Goal: Information Seeking & Learning: Learn about a topic

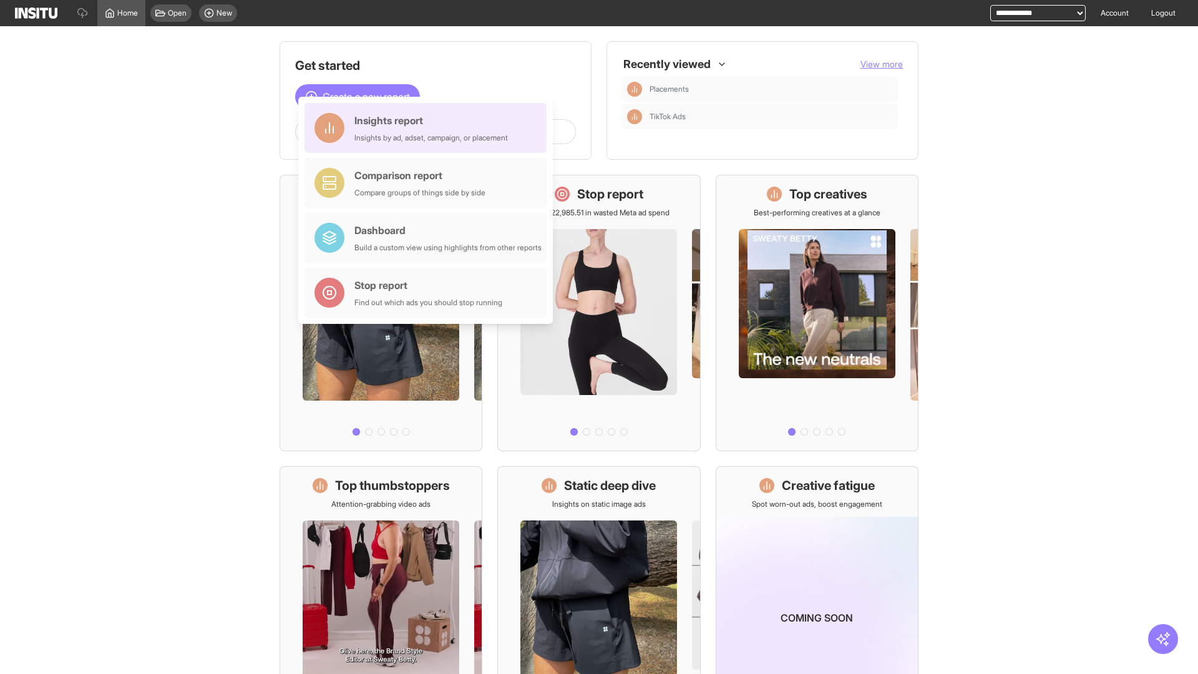
click at [429, 128] on div "Insights report Insights by ad, adset, campaign, or placement" at bounding box center [430, 128] width 153 height 30
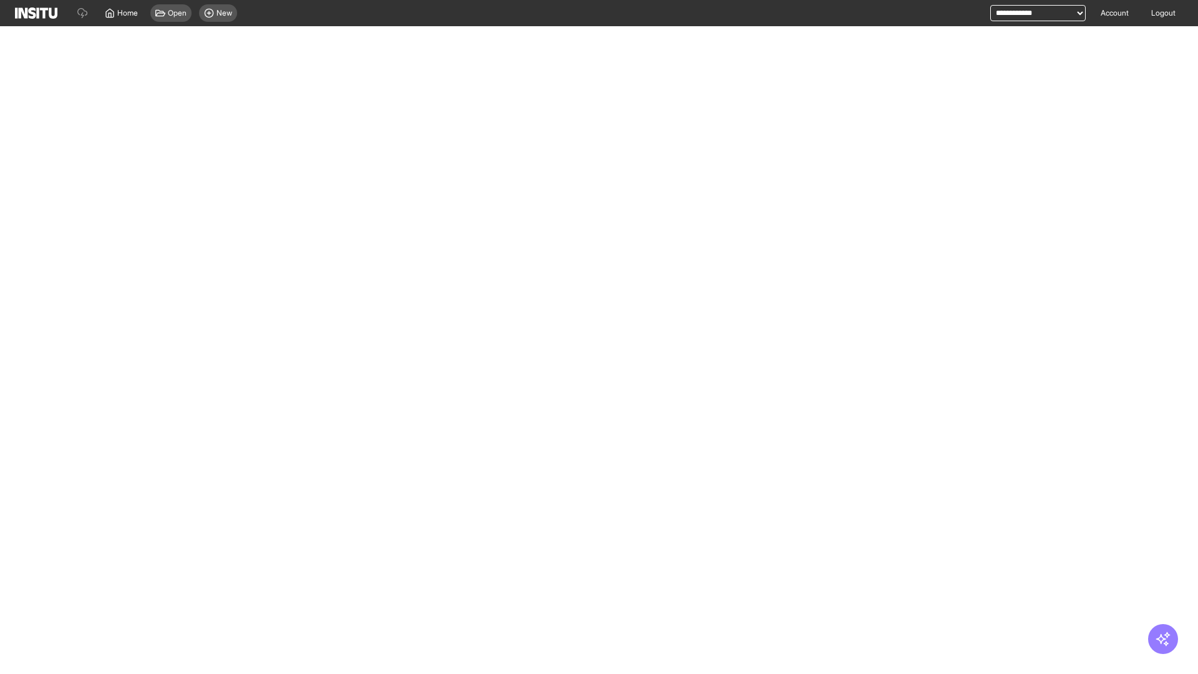
select select "**"
